Goal: Transaction & Acquisition: Obtain resource

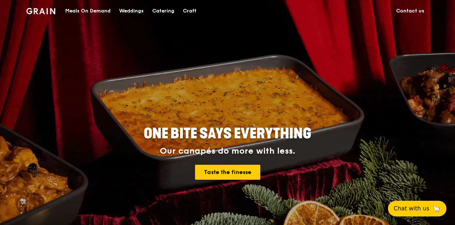
click at [168, 10] on div "Catering" at bounding box center [163, 10] width 22 height 21
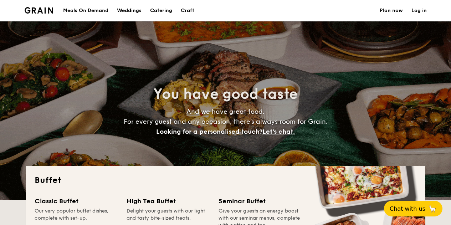
select select
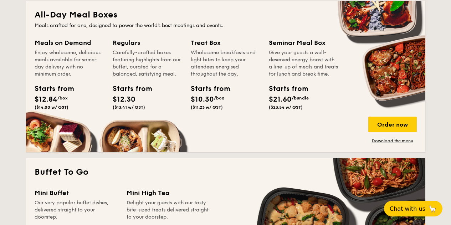
scroll to position [321, 0]
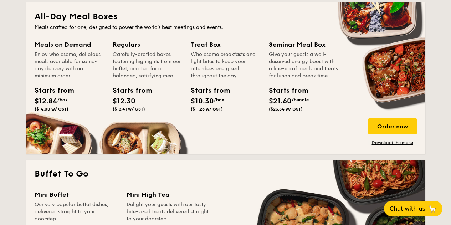
click at [163, 57] on div "Carefully-crafted boxes featuring highlights from our buffet, curated for a bal…" at bounding box center [148, 65] width 70 height 29
click at [207, 43] on div "Treat Box" at bounding box center [226, 45] width 70 height 10
click at [208, 43] on div "Treat Box" at bounding box center [226, 45] width 70 height 10
drag, startPoint x: 228, startPoint y: 45, endPoint x: 273, endPoint y: 48, distance: 45.0
click at [274, 49] on div "Seminar Meal Box" at bounding box center [304, 45] width 70 height 10
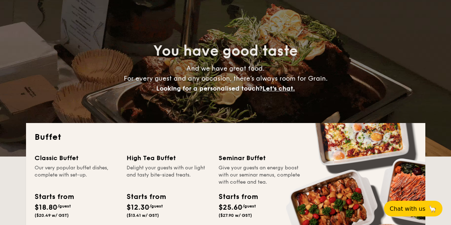
scroll to position [0, 0]
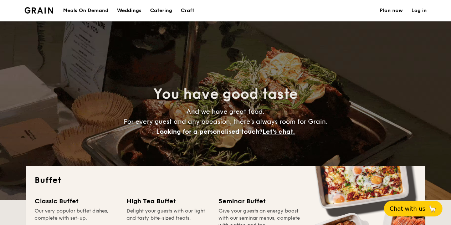
click at [84, 9] on div "Meals On Demand" at bounding box center [85, 10] width 45 height 21
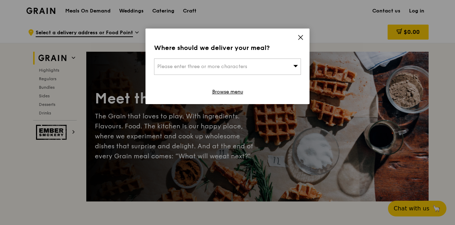
click at [302, 39] on icon at bounding box center [300, 37] width 6 height 6
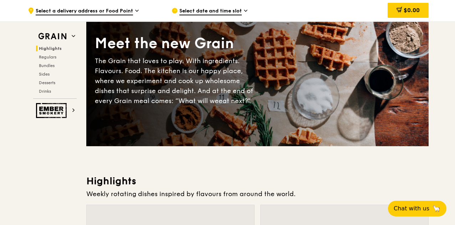
scroll to position [48, 0]
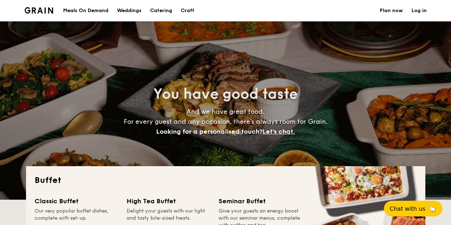
select select
click at [163, 11] on h1 "Catering" at bounding box center [161, 10] width 22 height 21
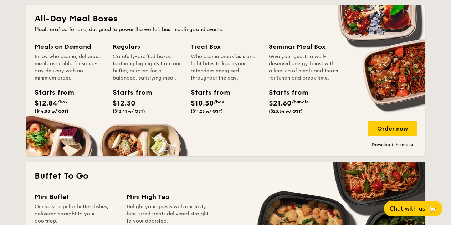
scroll to position [321, 0]
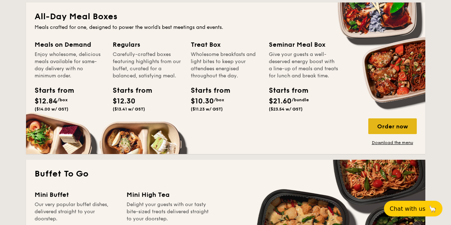
click at [403, 125] on div "Order now" at bounding box center [392, 126] width 48 height 16
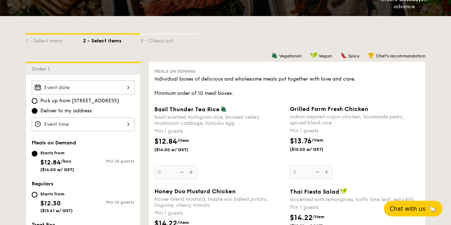
scroll to position [215, 0]
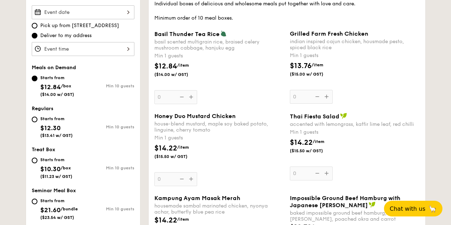
select select
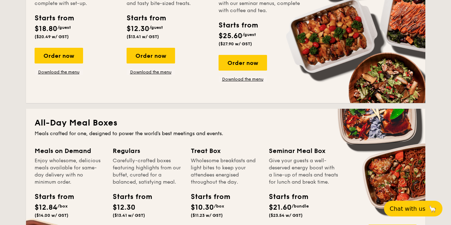
scroll to position [192, 0]
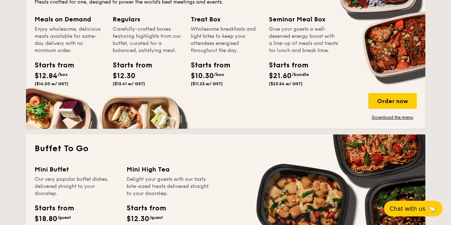
scroll to position [357, 0]
